Goal: Information Seeking & Learning: Learn about a topic

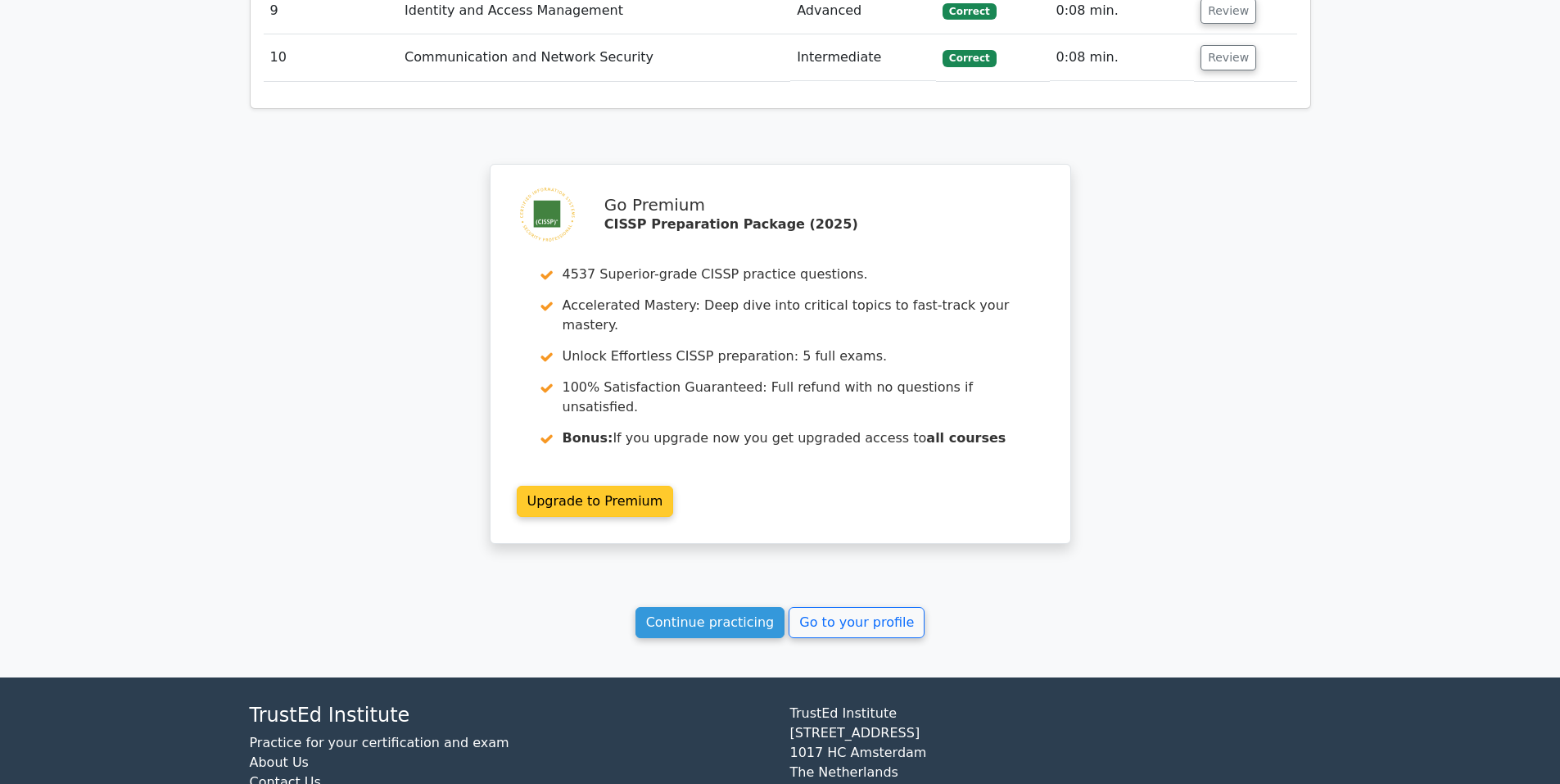
scroll to position [2242, 0]
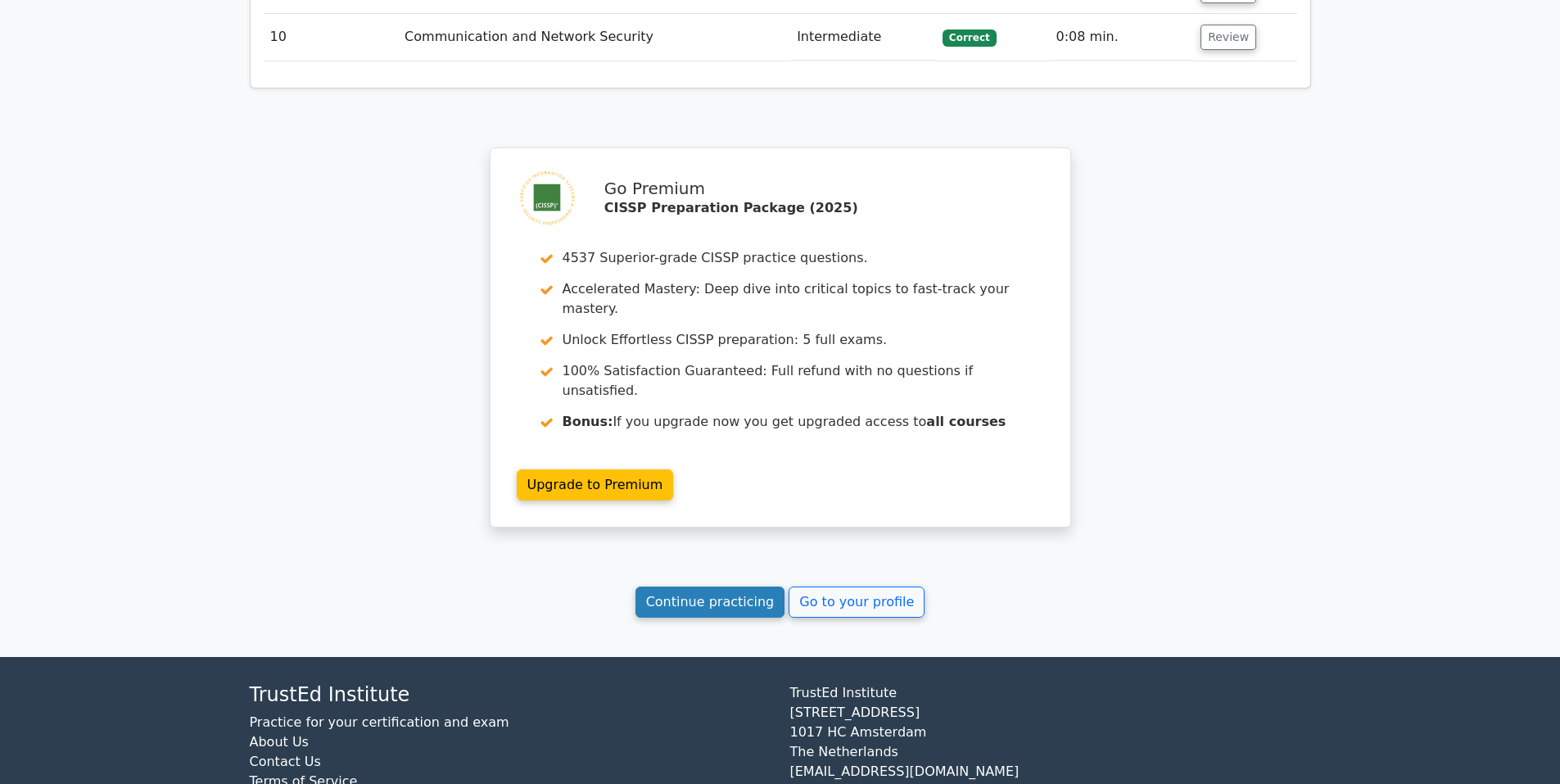
click at [729, 586] on link "Continue practicing" at bounding box center [710, 601] width 150 height 32
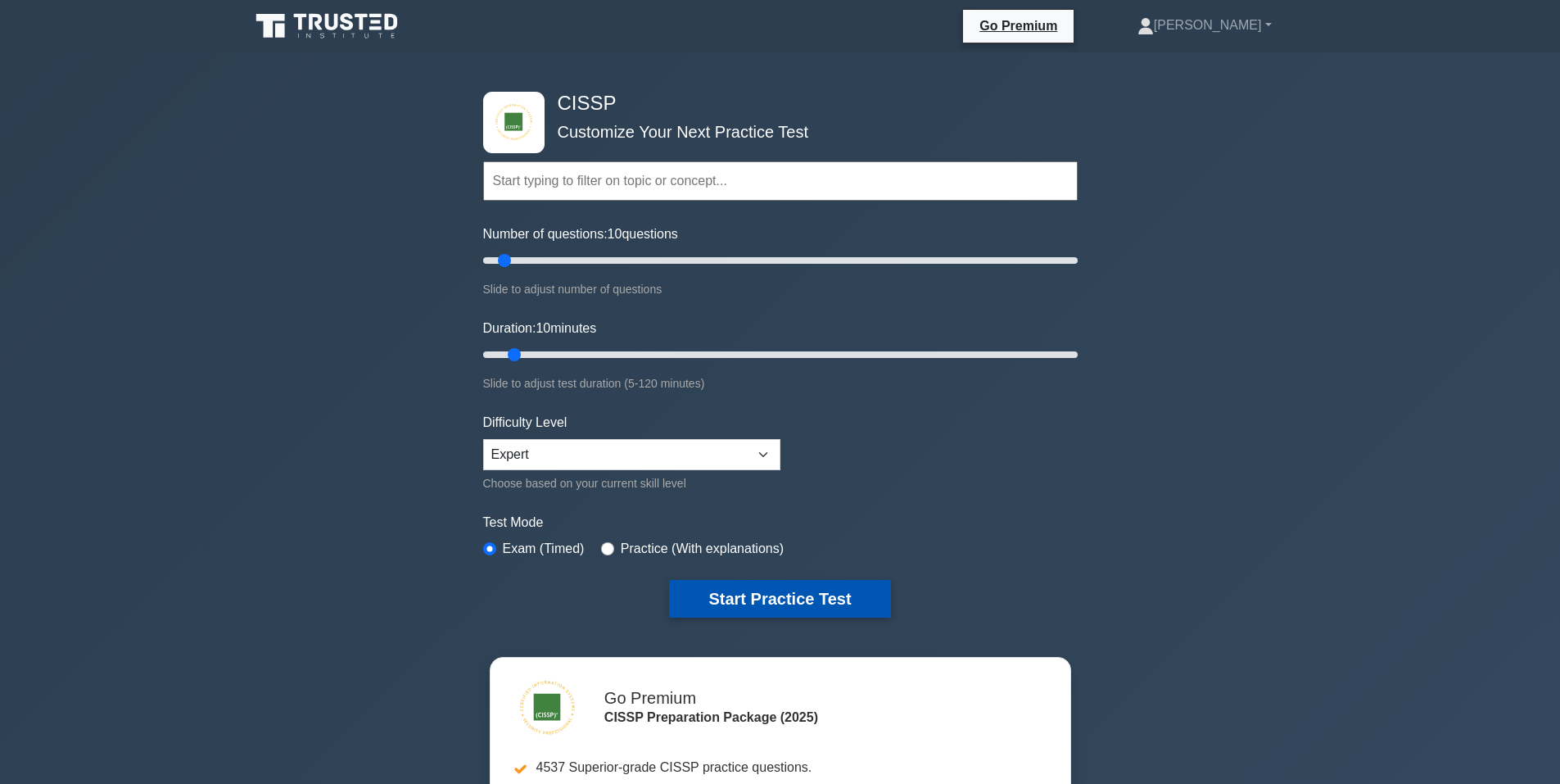
click at [753, 594] on button "Start Practice Test" at bounding box center [780, 599] width 221 height 38
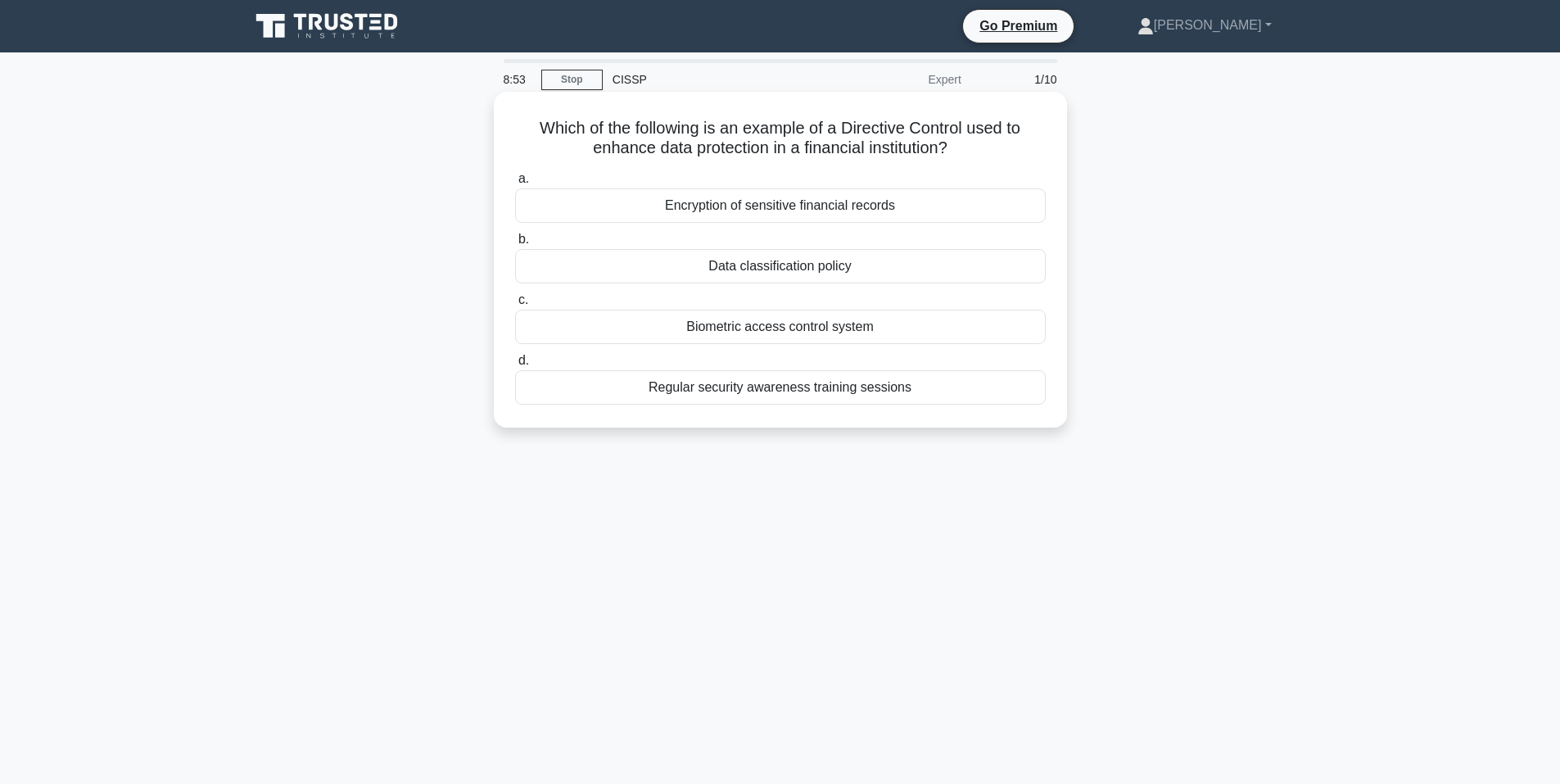
click at [791, 387] on div "Regular security awareness training sessions" at bounding box center [780, 387] width 531 height 34
click at [515, 366] on input "d. Regular security awareness training sessions" at bounding box center [515, 361] width 0 height 11
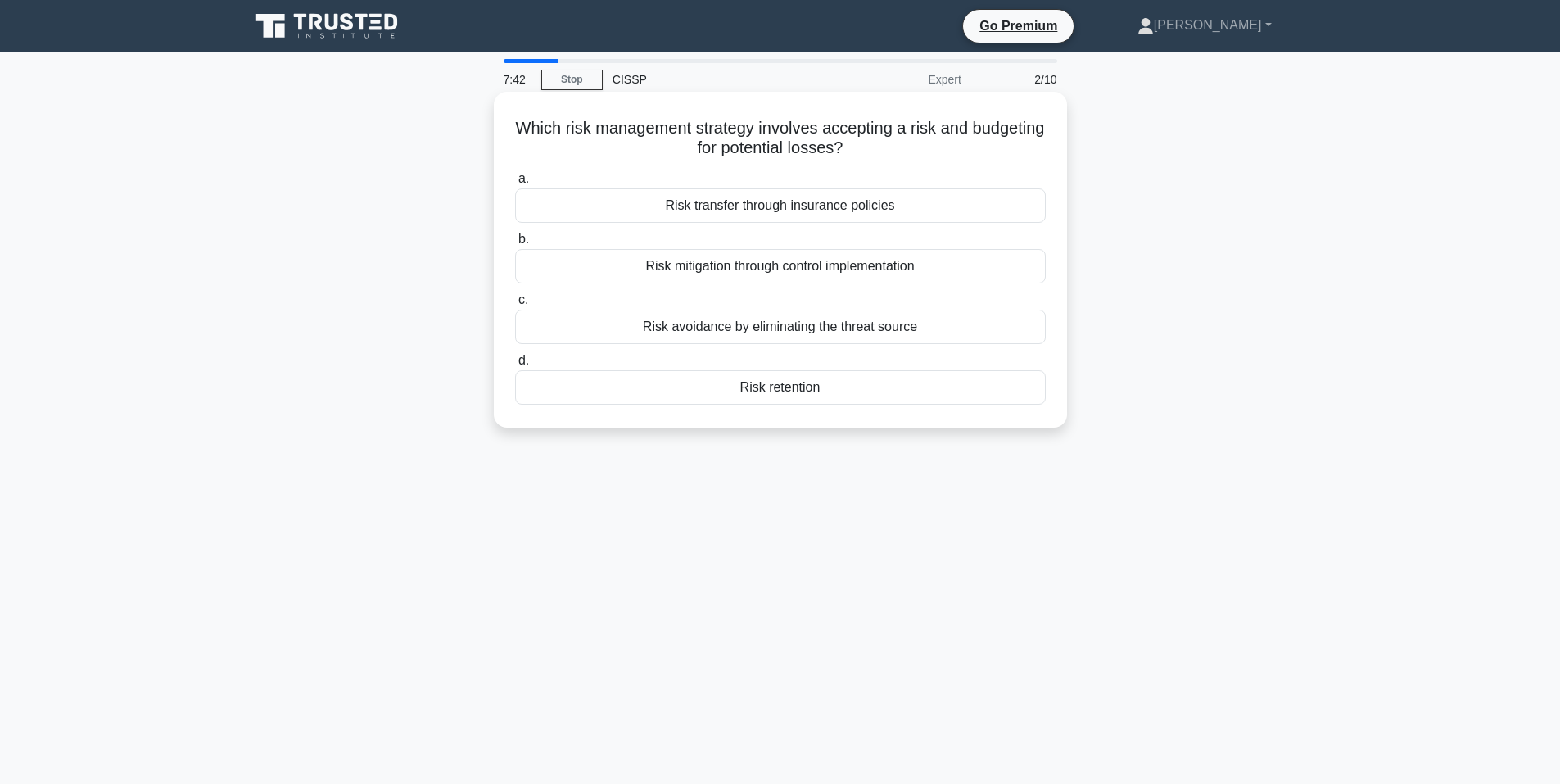
click at [863, 204] on div "Risk transfer through insurance policies" at bounding box center [780, 205] width 531 height 34
click at [515, 185] on input "a. Risk transfer through insurance policies" at bounding box center [515, 179] width 0 height 11
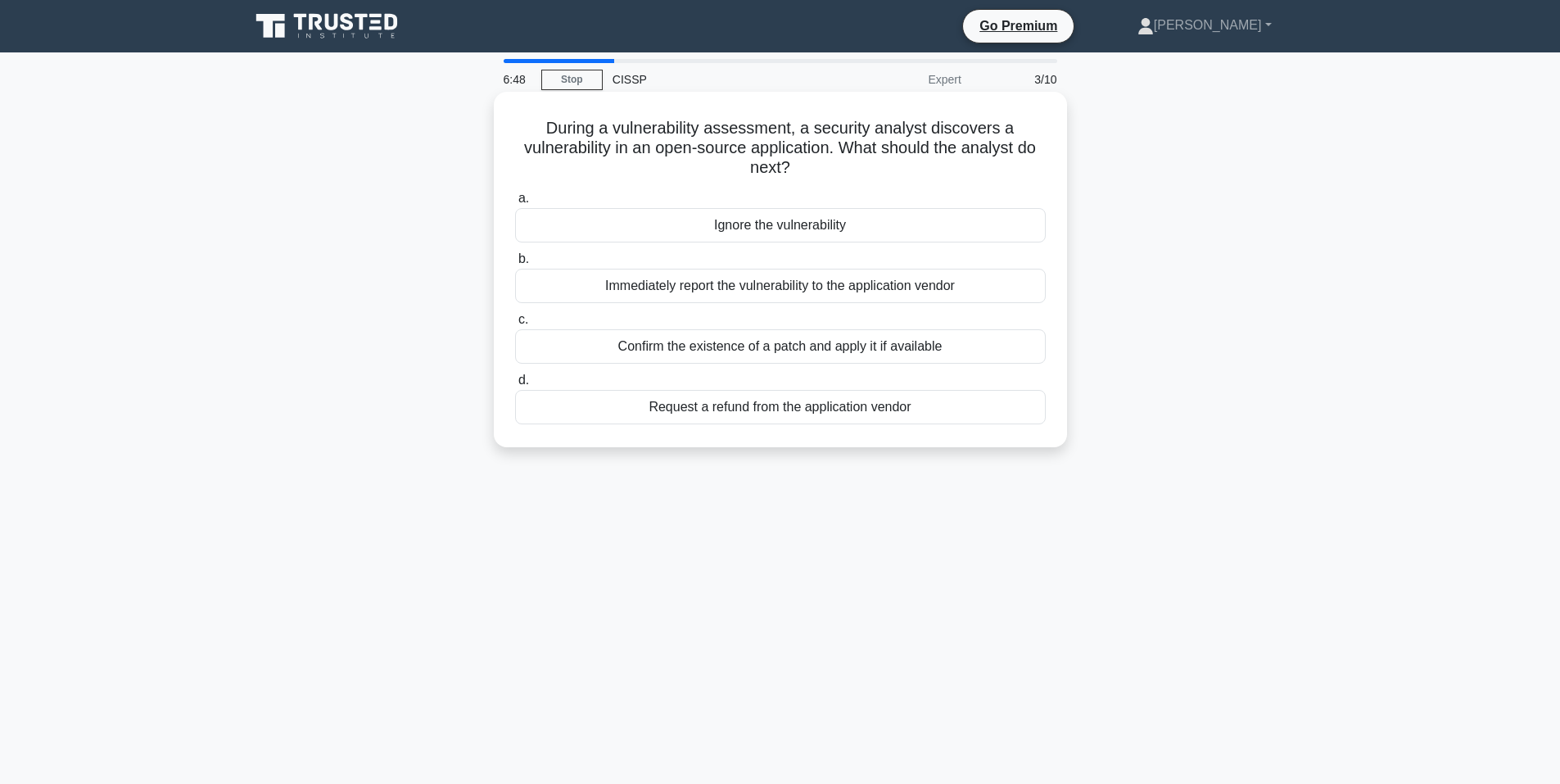
click at [882, 345] on div "Confirm the existence of a patch and apply it if available" at bounding box center [780, 347] width 531 height 34
click at [515, 325] on input "c. Confirm the existence of a patch and apply it if available" at bounding box center [515, 320] width 0 height 11
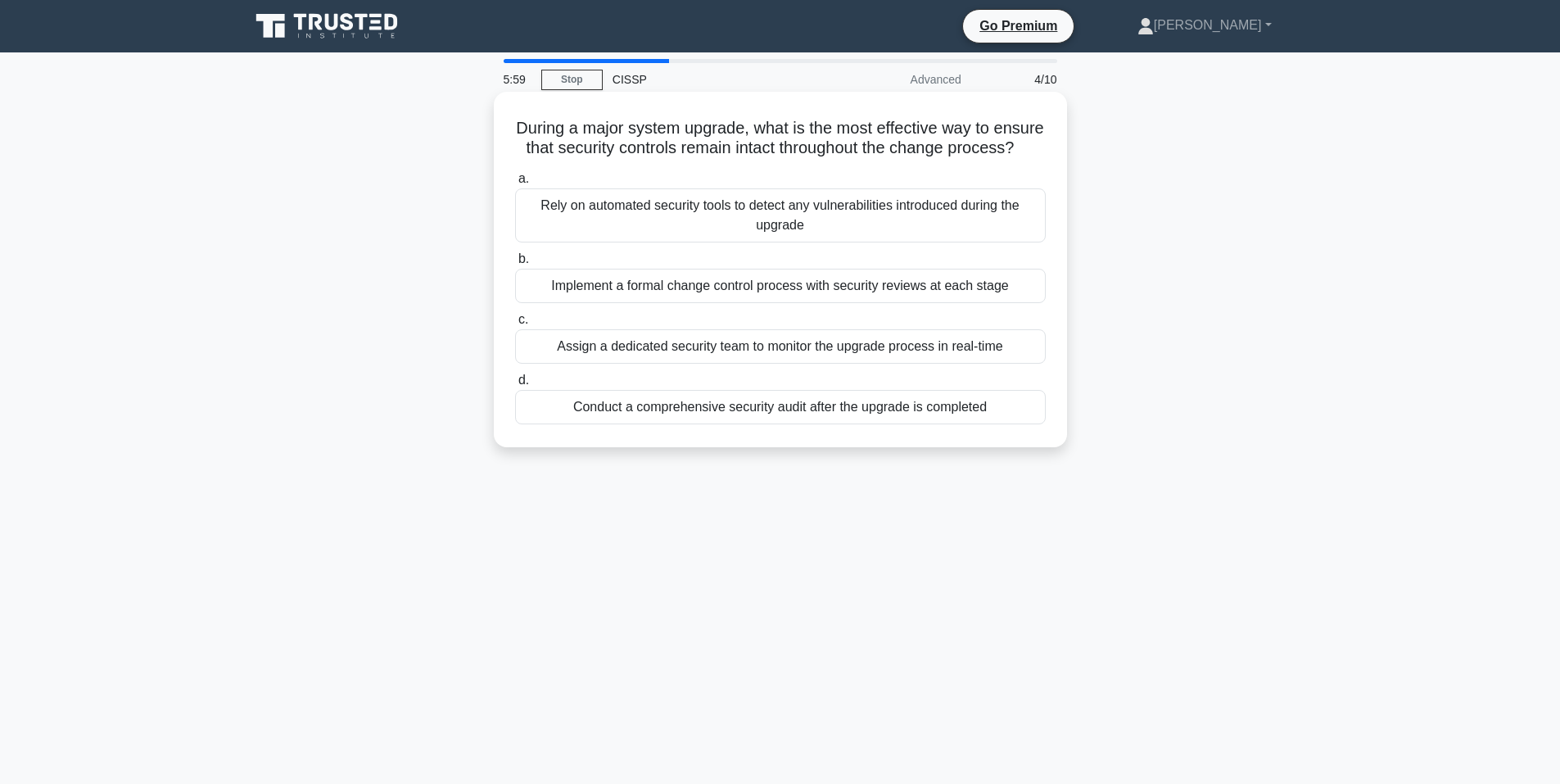
click at [861, 303] on div "Implement a formal change control process with security reviews at each stage" at bounding box center [780, 285] width 531 height 34
click at [515, 265] on input "b. Implement a formal change control process with security reviews at each stage" at bounding box center [515, 259] width 0 height 11
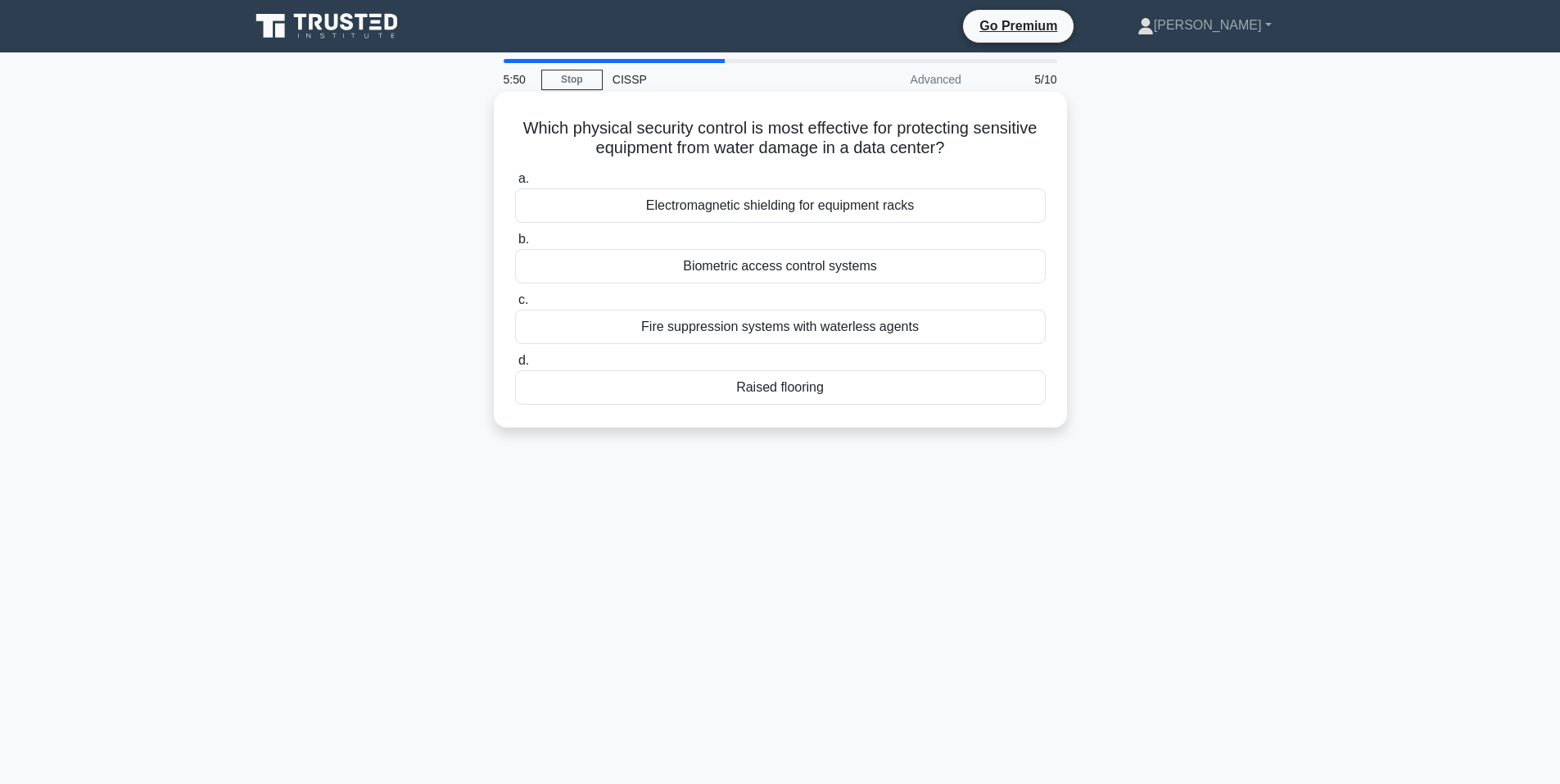
click at [836, 331] on div "Fire suppression systems with waterless agents" at bounding box center [780, 327] width 531 height 34
click at [515, 305] on input "c. Fire suppression systems with waterless agents" at bounding box center [515, 301] width 0 height 11
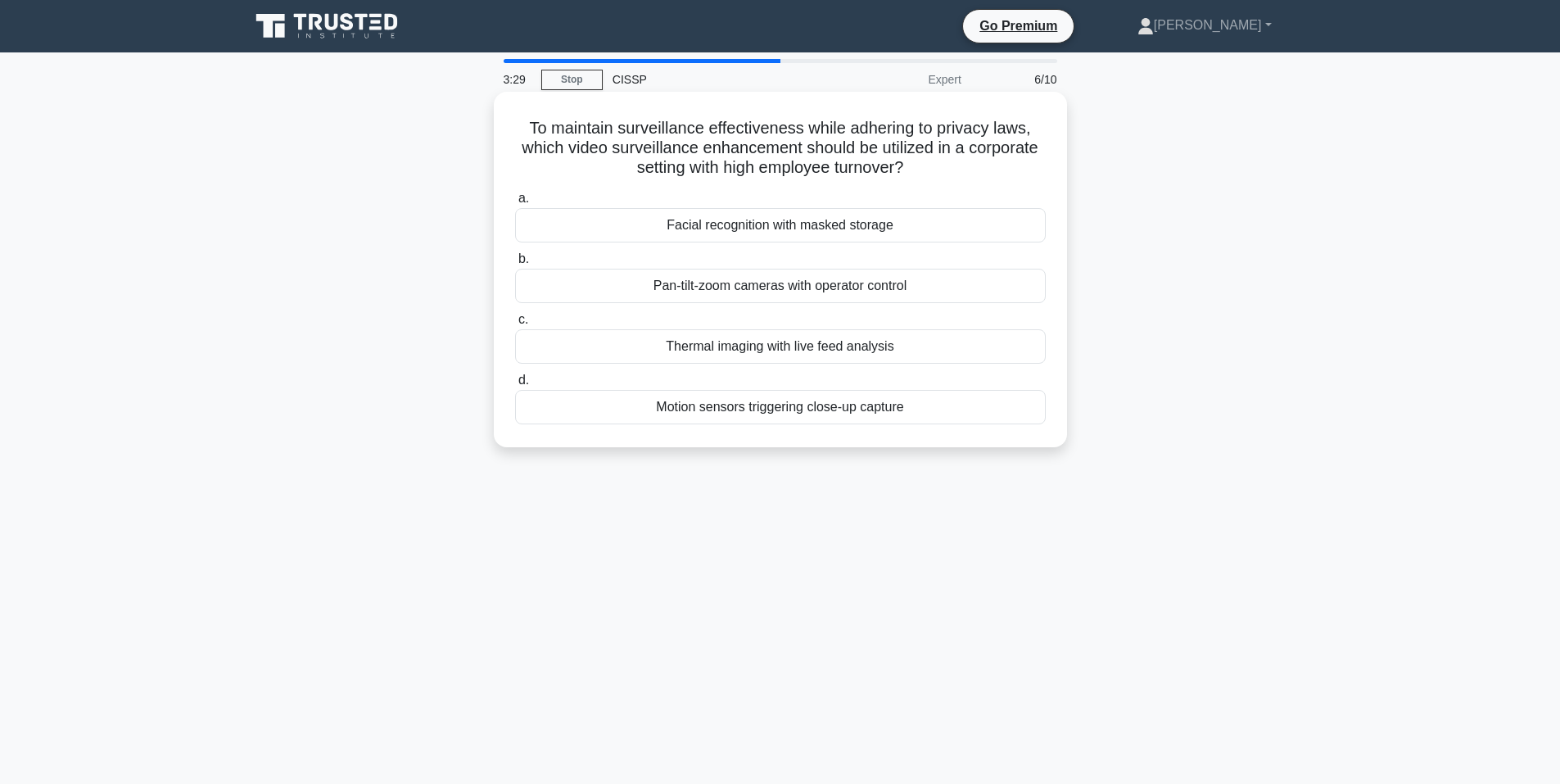
click at [825, 410] on div "Motion sensors triggering close-up capture" at bounding box center [780, 407] width 531 height 34
click at [515, 386] on input "d. Motion sensors triggering close-up capture" at bounding box center [515, 381] width 0 height 11
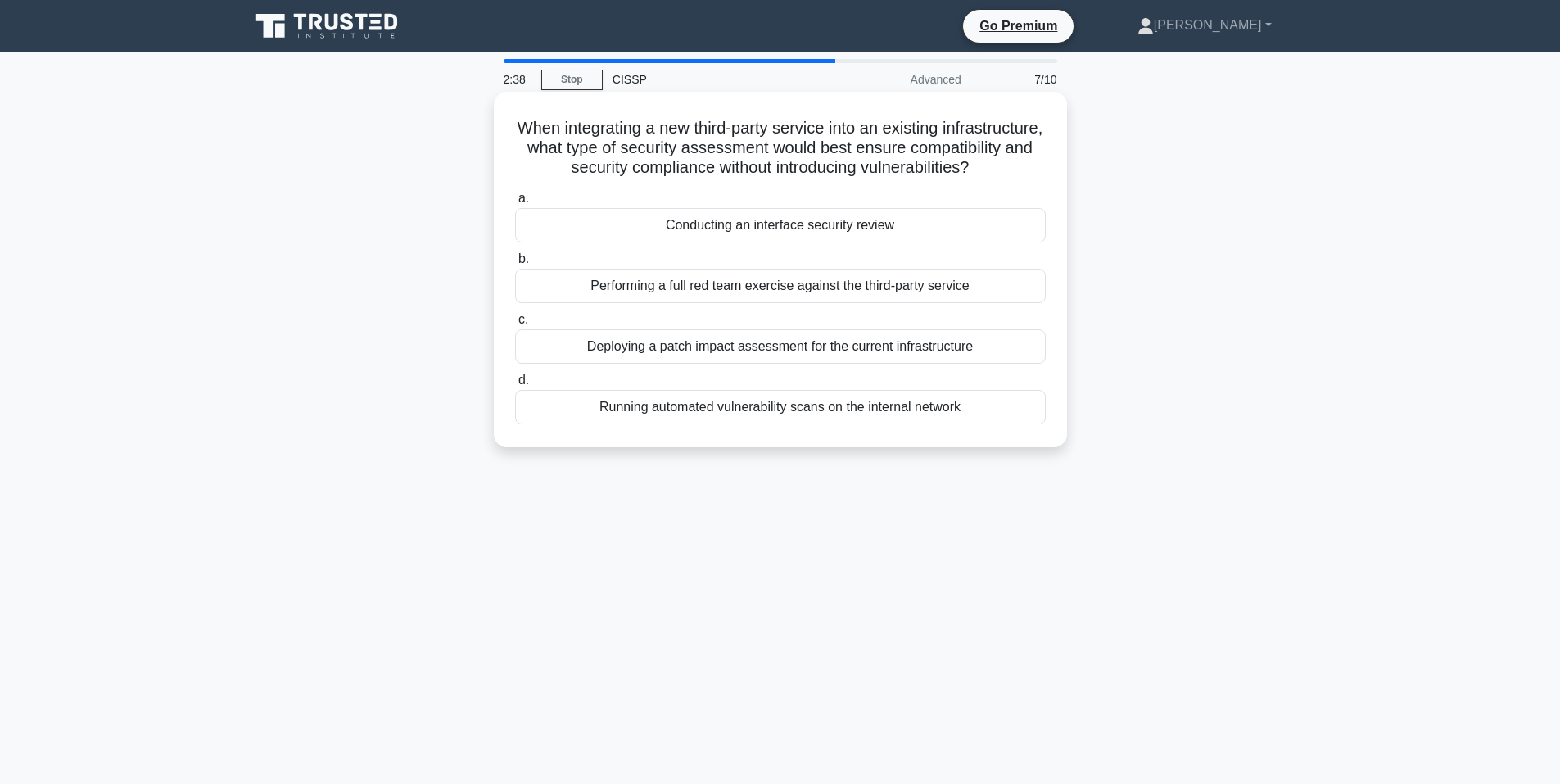
click at [798, 242] on div "Conducting an interface security review" at bounding box center [780, 225] width 531 height 34
click at [515, 204] on input "a. Conducting an interface security review" at bounding box center [515, 199] width 0 height 11
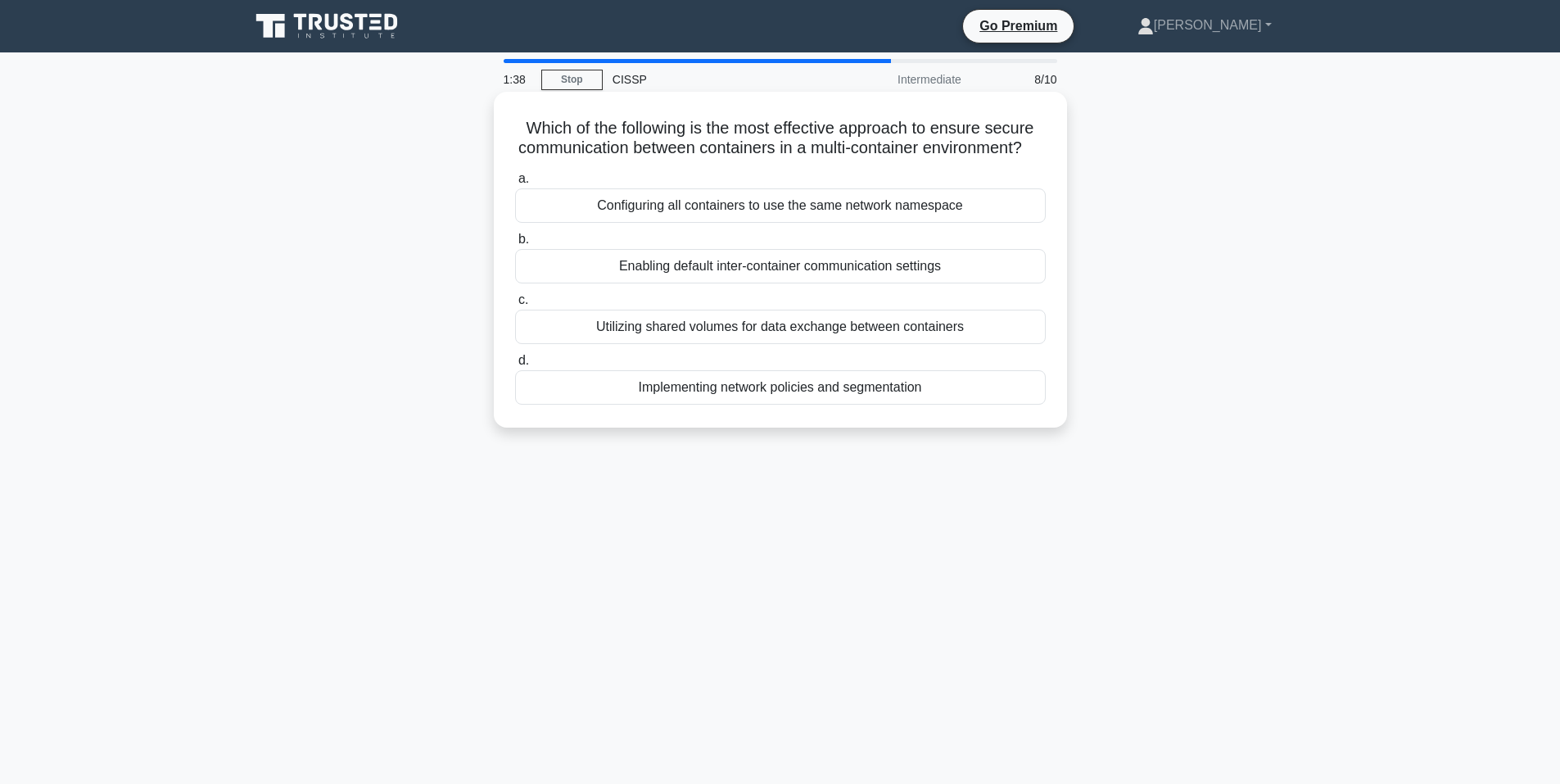
click at [821, 404] on div "Implementing network policies and segmentation" at bounding box center [780, 387] width 531 height 34
click at [515, 366] on input "d. Implementing network policies and segmentation" at bounding box center [515, 361] width 0 height 11
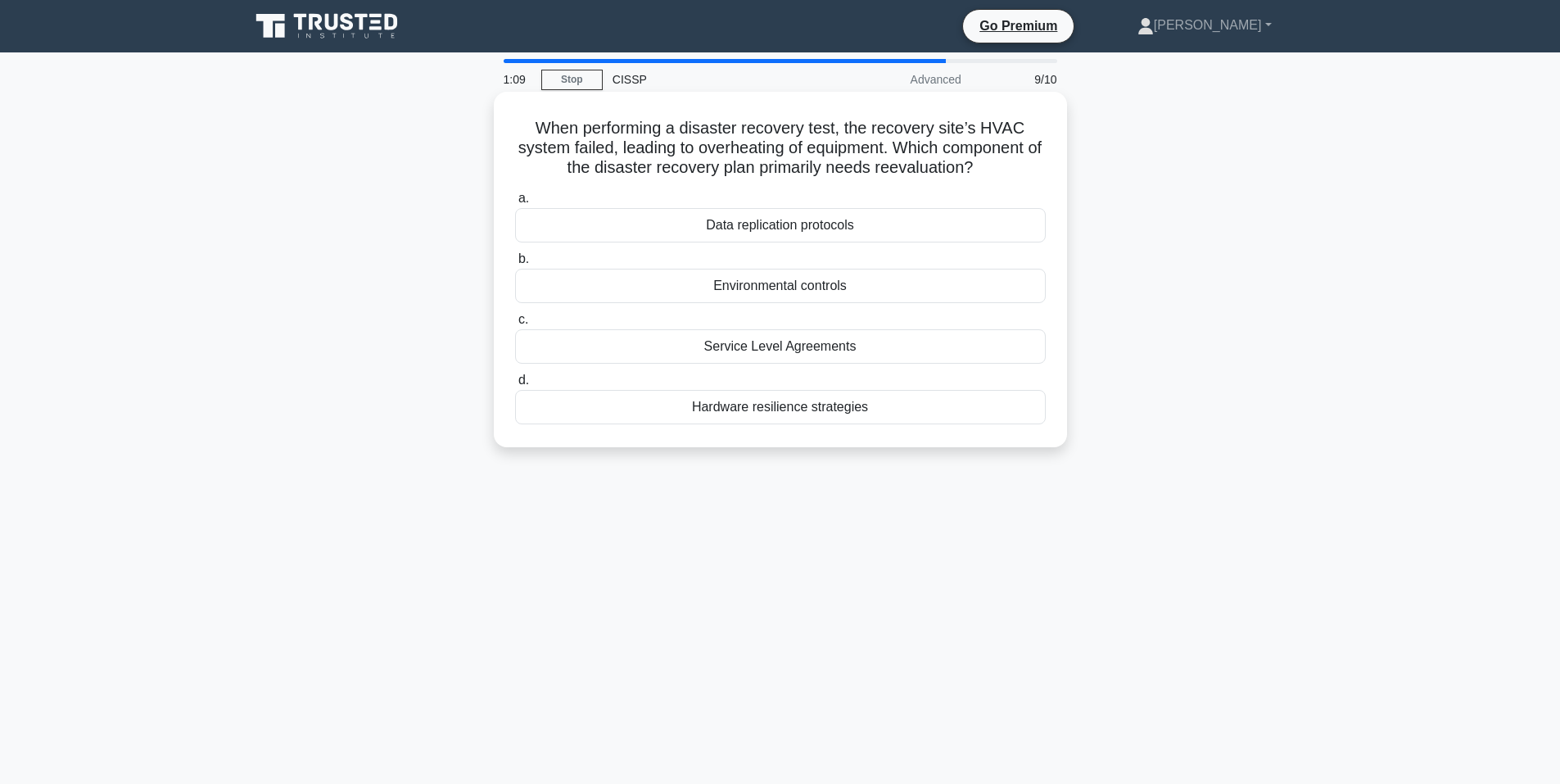
click at [825, 289] on div "Environmental controls" at bounding box center [780, 285] width 531 height 34
click at [515, 265] on input "b. Environmental controls" at bounding box center [515, 259] width 0 height 11
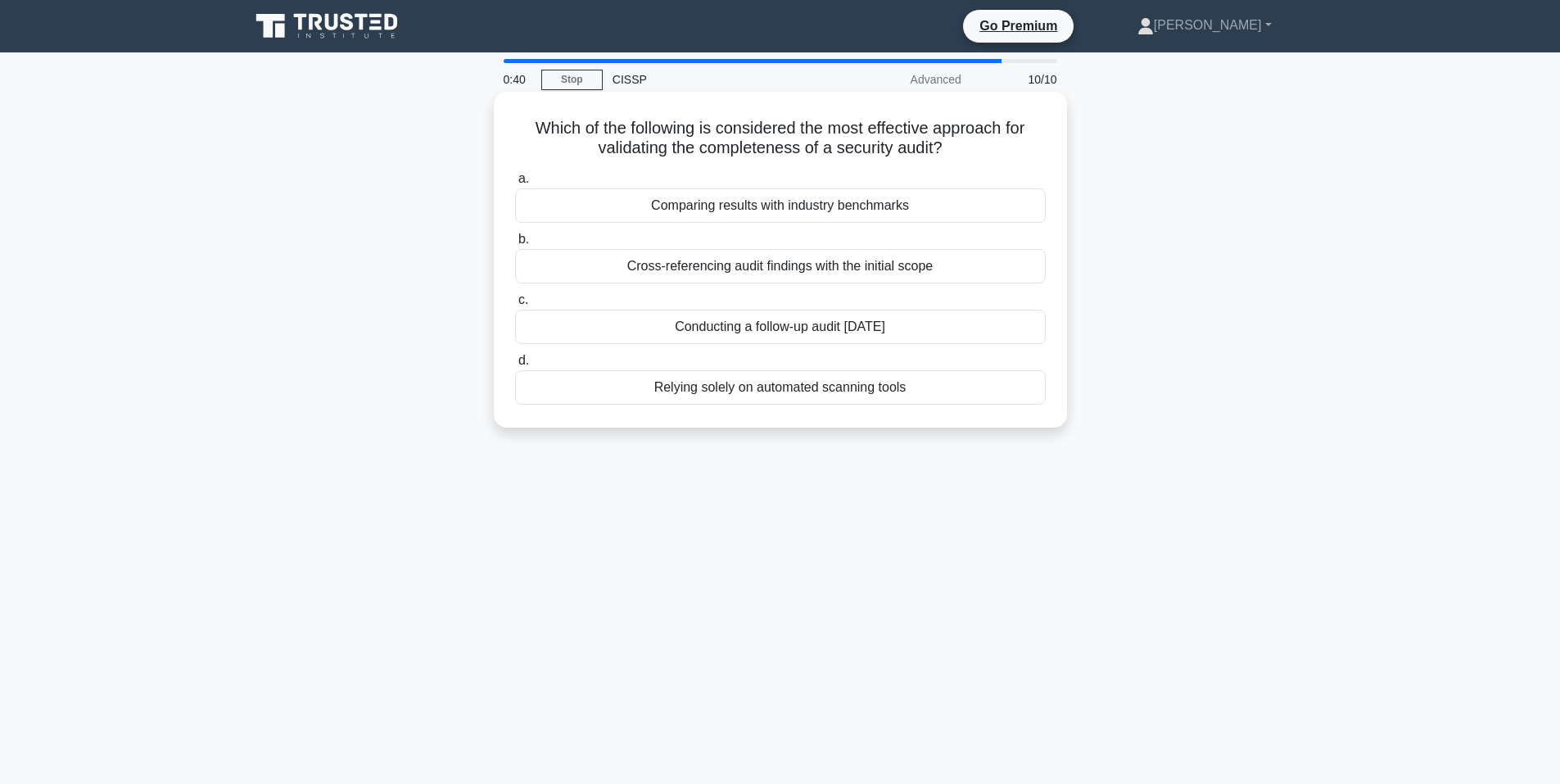
click at [832, 326] on div "Conducting a follow-up audit [DATE]" at bounding box center [780, 327] width 531 height 34
click at [515, 305] on input "c. Conducting a follow-up audit [DATE]" at bounding box center [515, 301] width 0 height 11
